Goal: Task Accomplishment & Management: Use online tool/utility

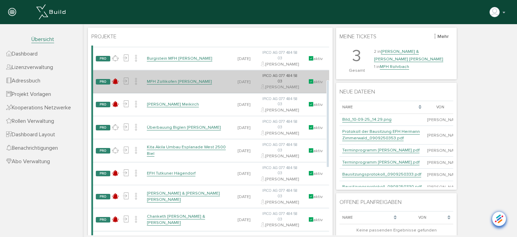
click at [176, 84] on link "MFH Zollikofen [PERSON_NAME]" at bounding box center [179, 82] width 65 height 6
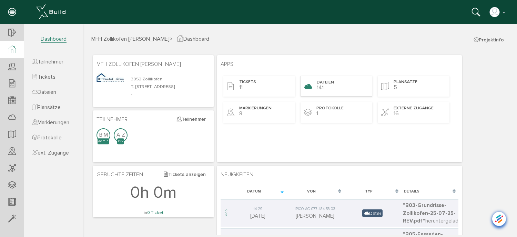
click at [342, 88] on div "Dateien 141" at bounding box center [336, 86] width 72 height 21
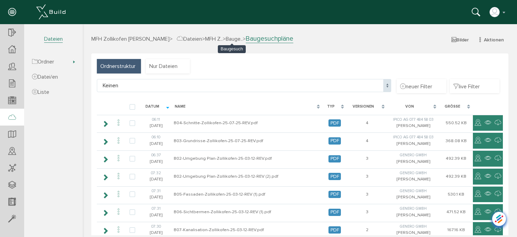
click at [234, 39] on span "Bauge.." at bounding box center [234, 38] width 17 height 7
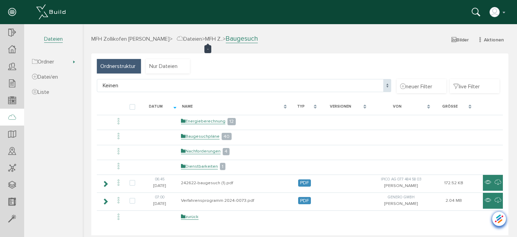
click at [205, 38] on span "MFH Z.." at bounding box center [214, 38] width 18 height 7
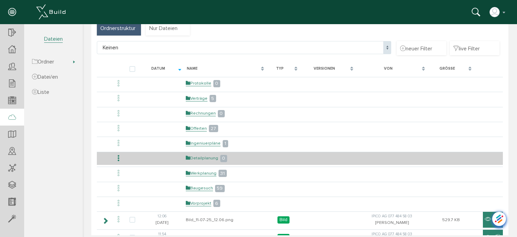
scroll to position [69, 0]
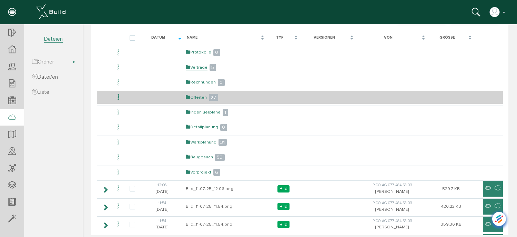
click at [198, 95] on link "Offerten" at bounding box center [196, 97] width 21 height 6
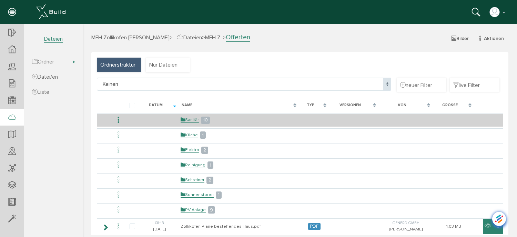
scroll to position [0, 0]
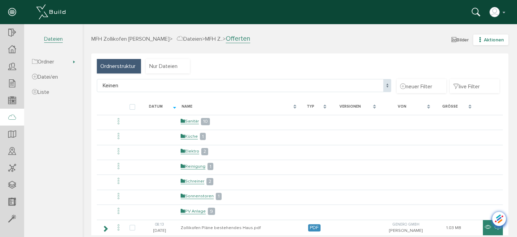
click at [477, 41] on icon "button" at bounding box center [479, 40] width 5 height 6
click at [473, 74] on link "neuer Ordner" at bounding box center [485, 73] width 54 height 11
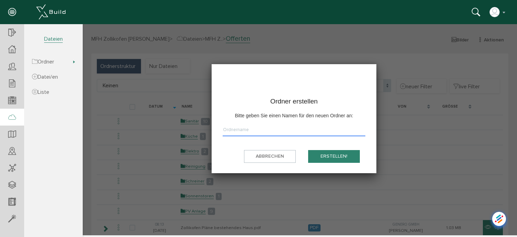
click at [298, 131] on input "text" at bounding box center [293, 131] width 143 height 10
type input "Baumeister"
click at [323, 156] on button "erstellen!" at bounding box center [334, 156] width 52 height 13
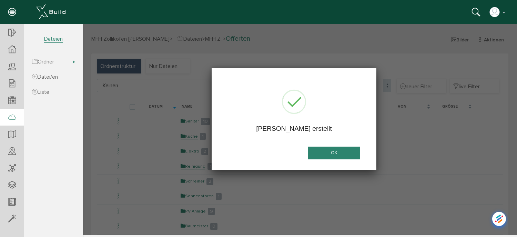
click at [324, 155] on button "OK" at bounding box center [334, 152] width 52 height 13
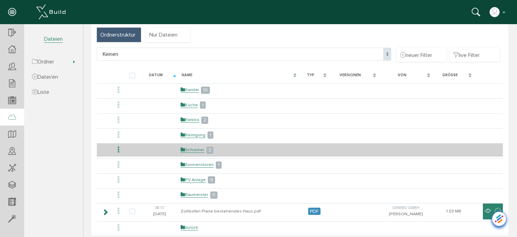
scroll to position [31, 0]
